Goal: Obtain resource: Download file/media

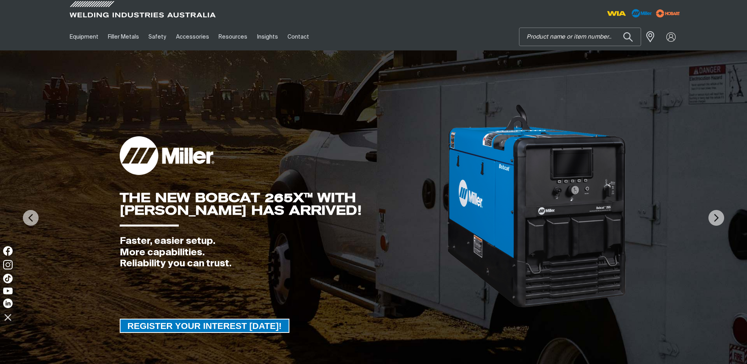
click at [559, 35] on input "Search" at bounding box center [579, 37] width 121 height 18
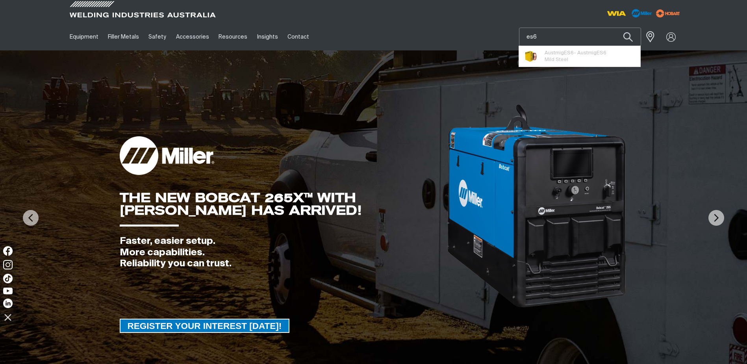
type input "es6"
click at [614, 28] on button "Search products" at bounding box center [627, 37] width 27 height 18
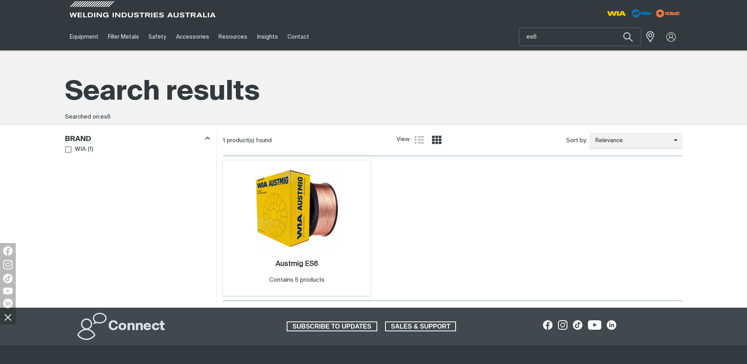
click at [337, 200] on img at bounding box center [297, 208] width 84 height 84
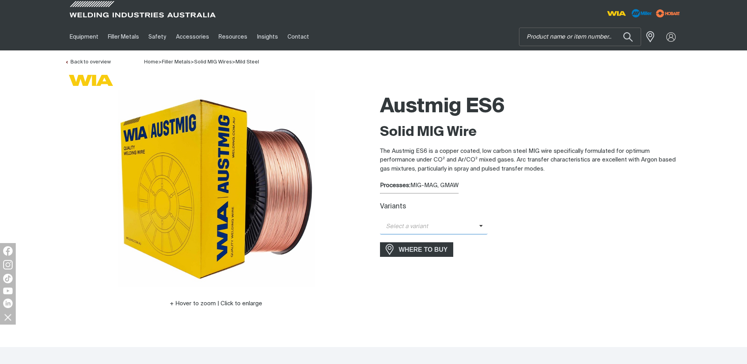
click at [458, 230] on span "Select a variant" at bounding box center [429, 226] width 99 height 9
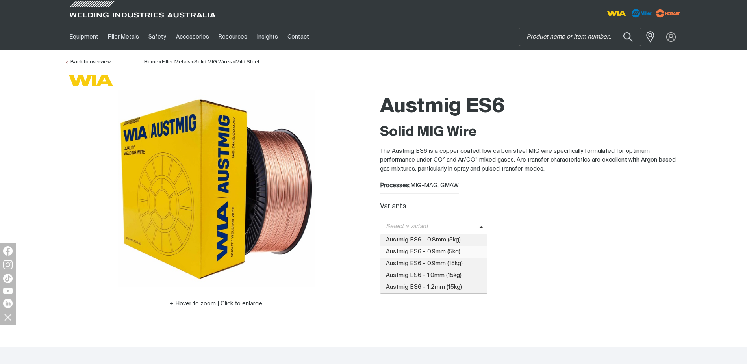
click at [466, 250] on span "Austmig ES6 - 0.9mm (5kg)" at bounding box center [434, 252] width 108 height 12
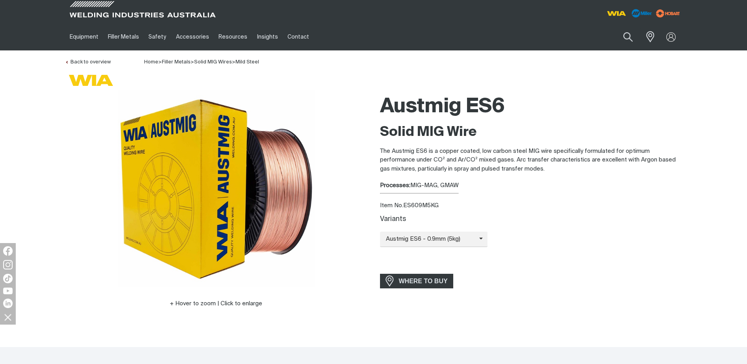
click at [416, 204] on div "Item No. ES609M5KG" at bounding box center [531, 205] width 302 height 9
copy div "ES609M5KG"
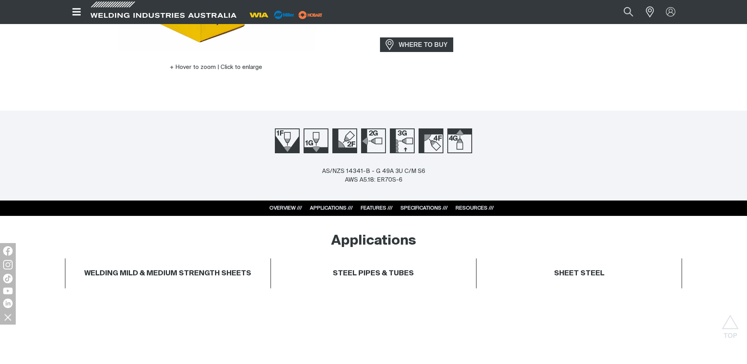
scroll to position [315, 0]
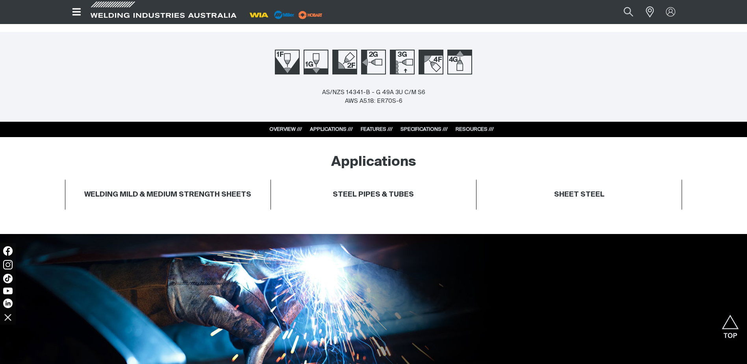
click at [431, 128] on link "SPECIFICATIONS ///" at bounding box center [423, 129] width 47 height 5
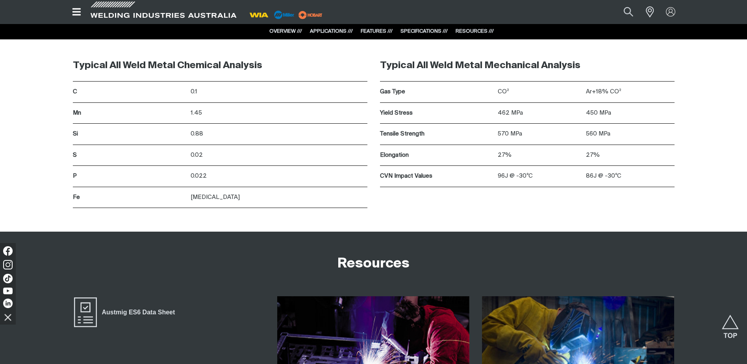
scroll to position [1237, 0]
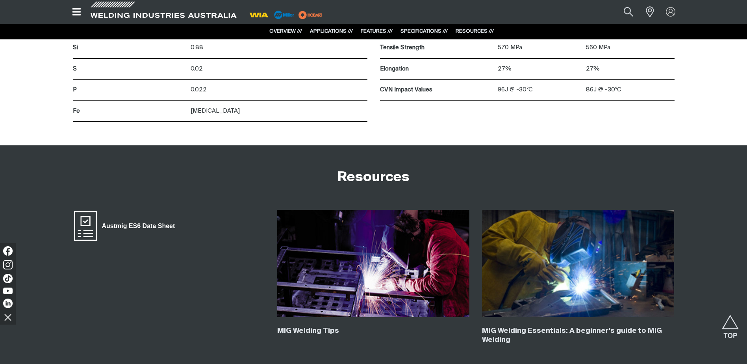
click at [160, 222] on span "Austmig ES6 Data Sheet" at bounding box center [138, 226] width 83 height 10
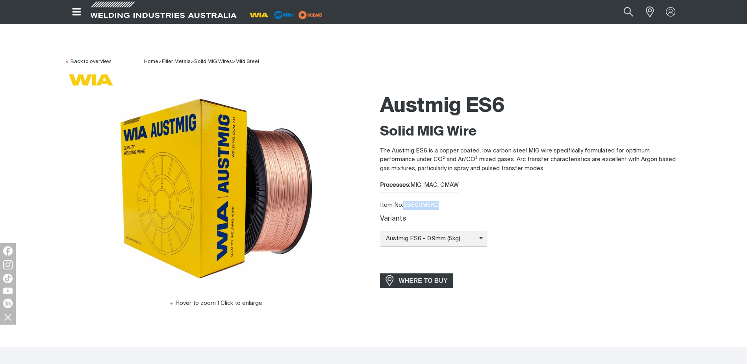
scroll to position [0, 0]
